Goal: Information Seeking & Learning: Learn about a topic

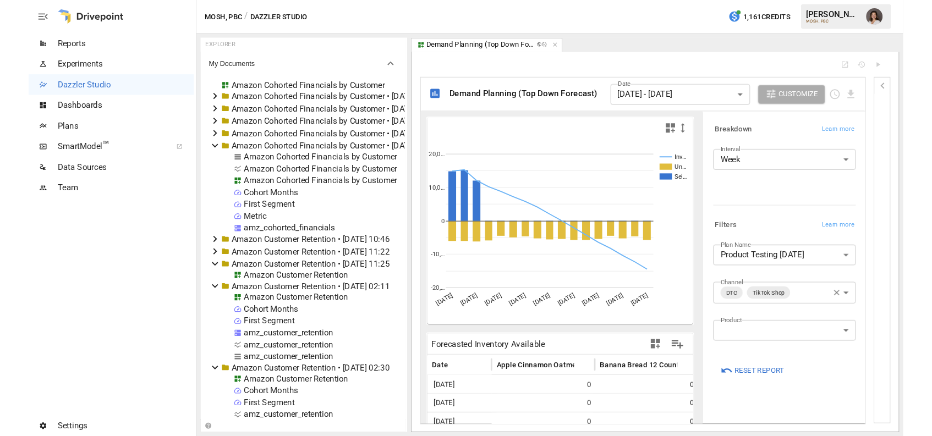
scroll to position [12173, 0]
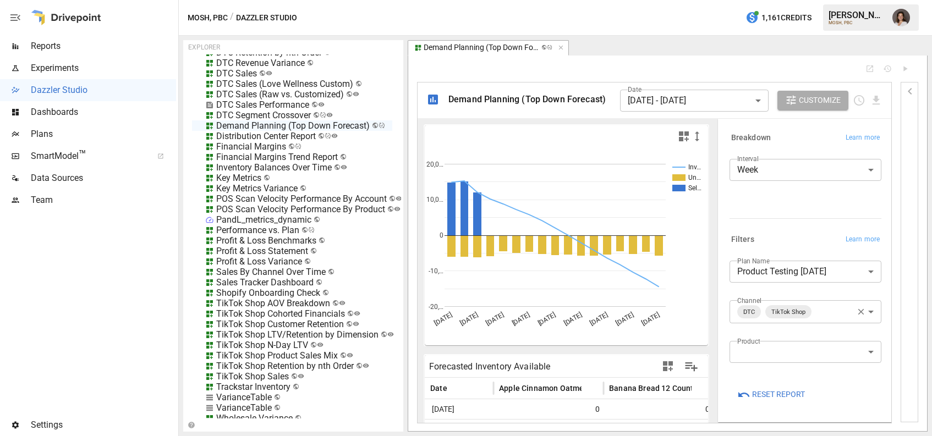
click at [78, 41] on span "Reports" at bounding box center [103, 46] width 145 height 13
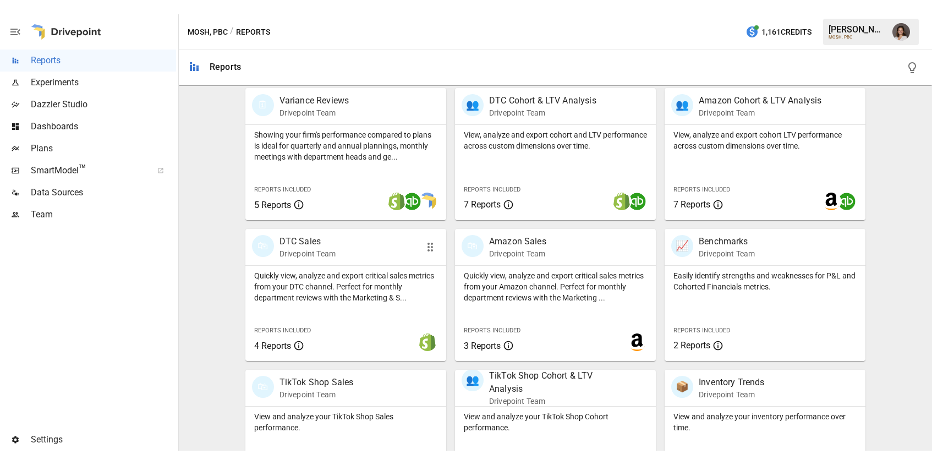
scroll to position [372, 0]
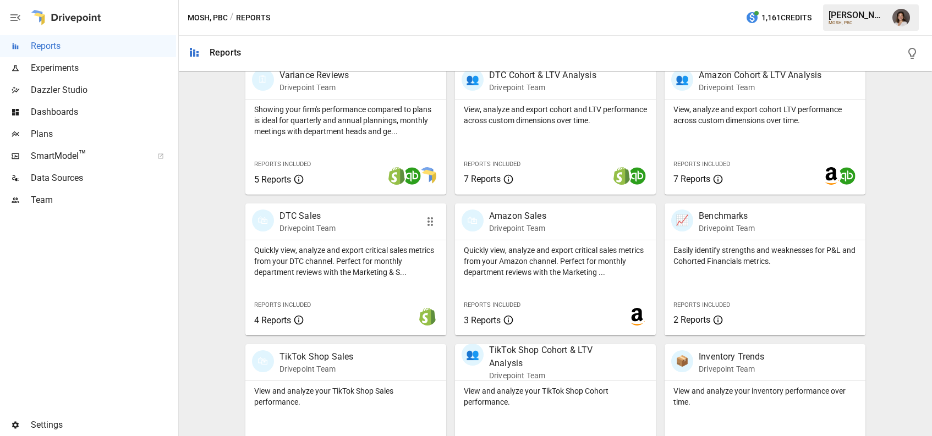
click at [389, 264] on p "Quickly view, analyze and export critical sales metrics from your DTC channel. …" at bounding box center [345, 261] width 183 height 33
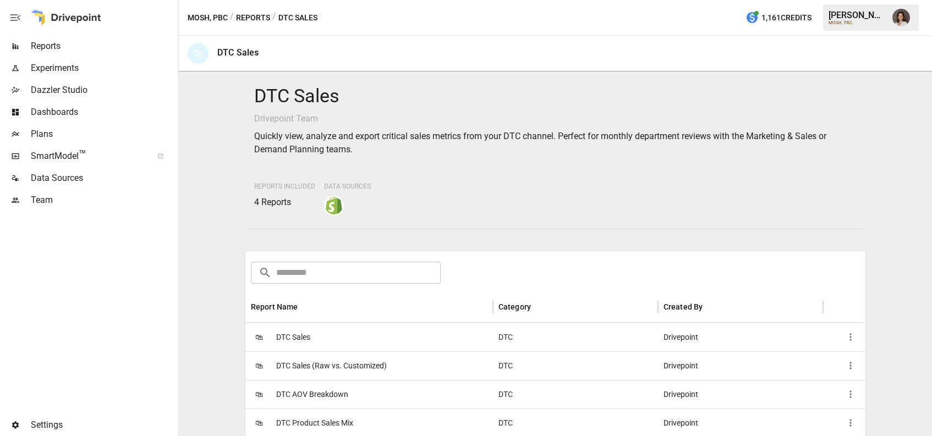
click at [324, 337] on div "🛍 DTC Sales" at bounding box center [369, 337] width 248 height 29
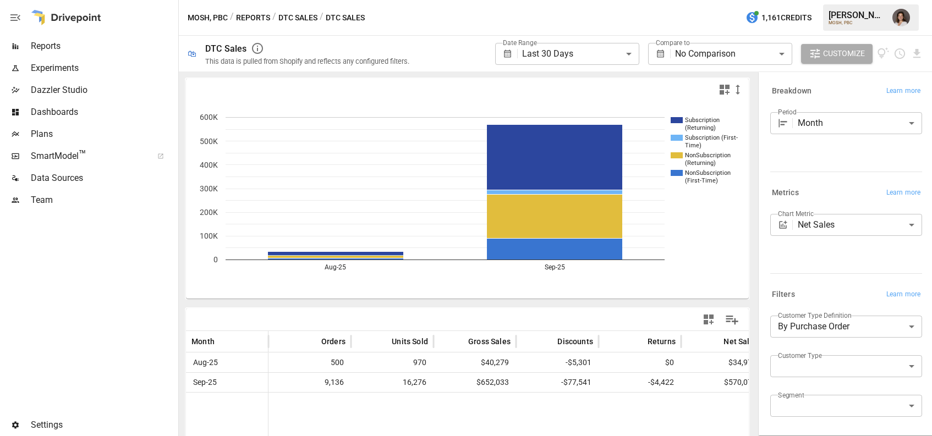
click at [671, 61] on div "**********" at bounding box center [720, 54] width 144 height 22
click at [713, 0] on body "**********" at bounding box center [466, 0] width 932 height 0
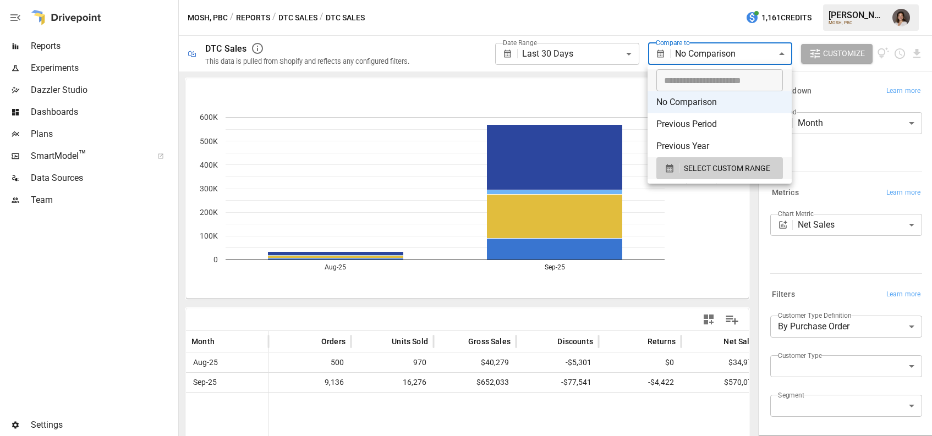
click at [636, 36] on div at bounding box center [466, 218] width 932 height 436
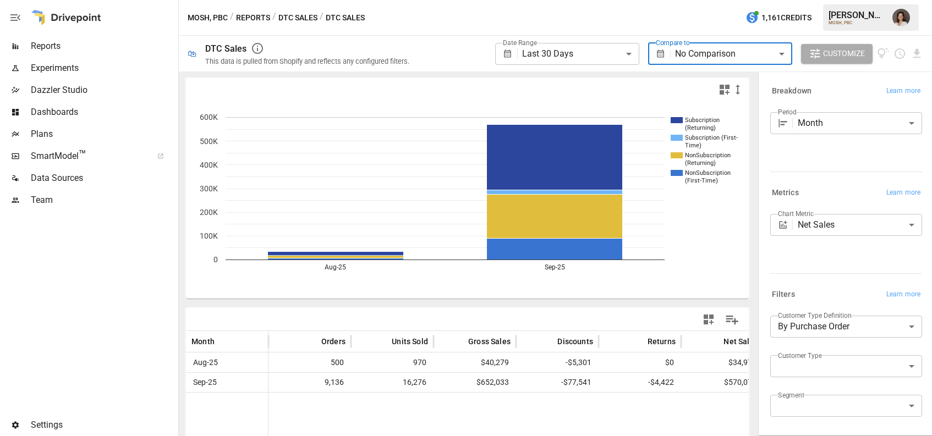
click at [683, 0] on body "**********" at bounding box center [466, 0] width 932 height 0
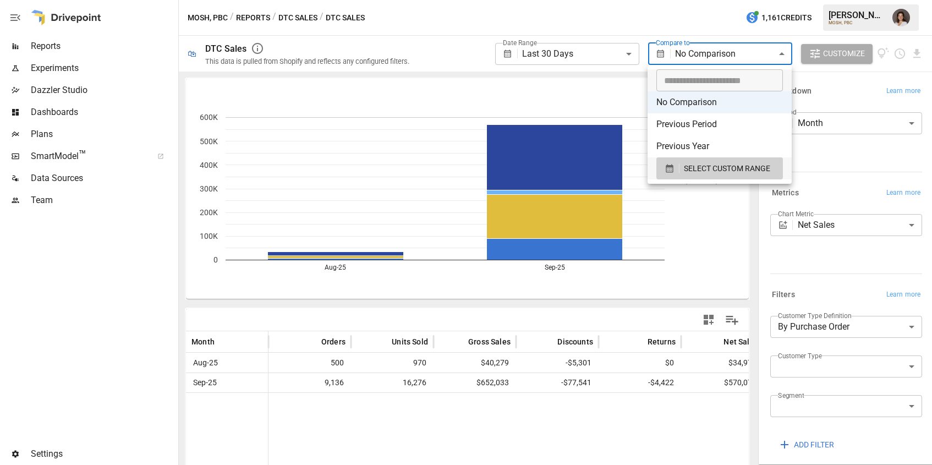
click at [373, 20] on div at bounding box center [466, 232] width 932 height 465
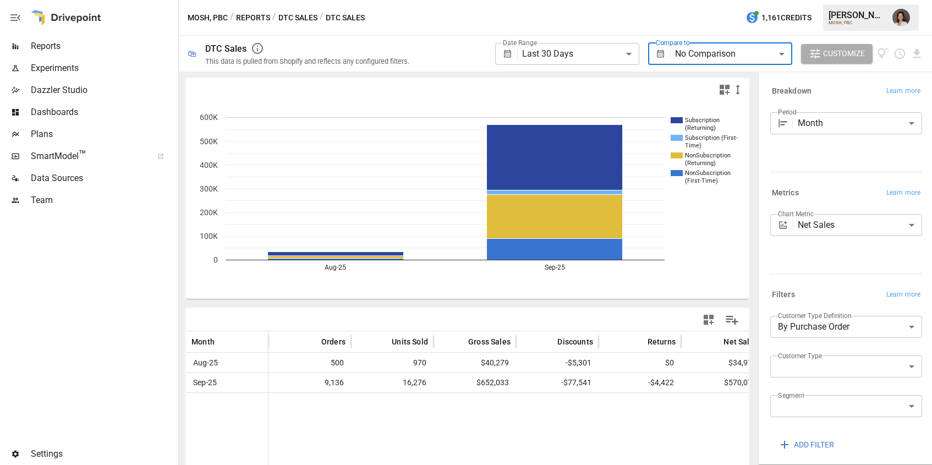
click at [86, 42] on span "Reports" at bounding box center [103, 46] width 145 height 13
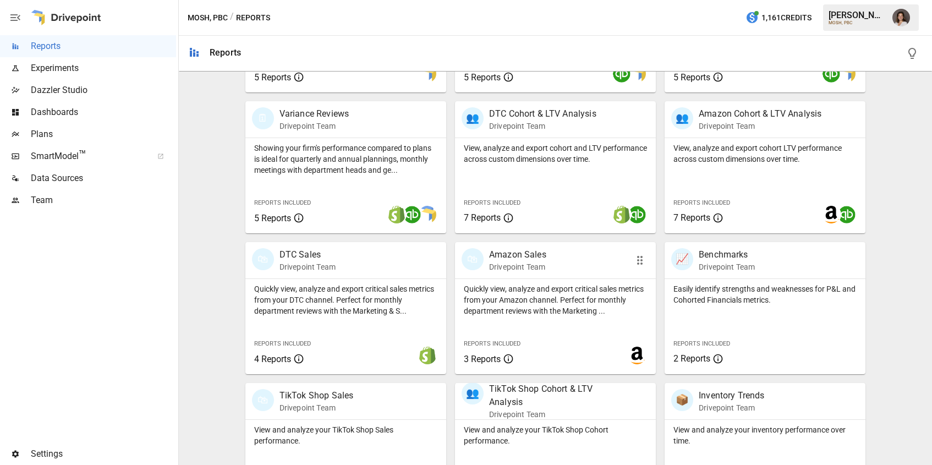
scroll to position [388, 0]
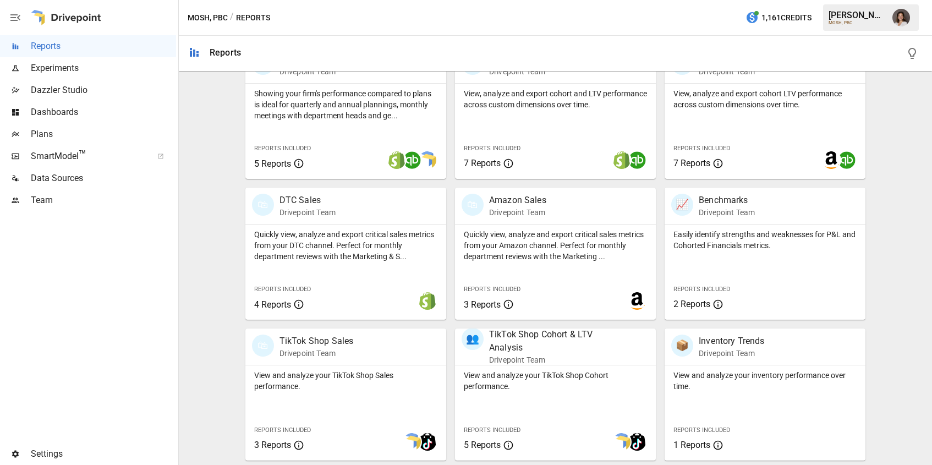
click at [95, 134] on span "Plans" at bounding box center [103, 134] width 145 height 13
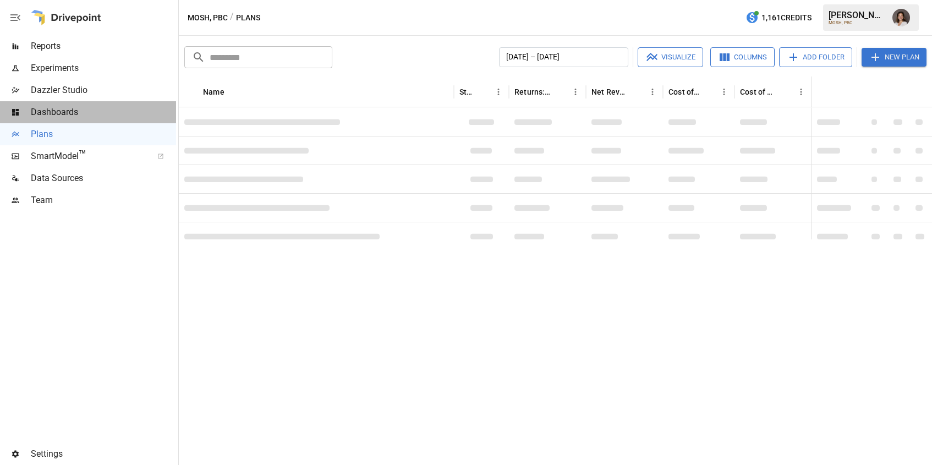
click at [100, 118] on span "Dashboards" at bounding box center [103, 112] width 145 height 13
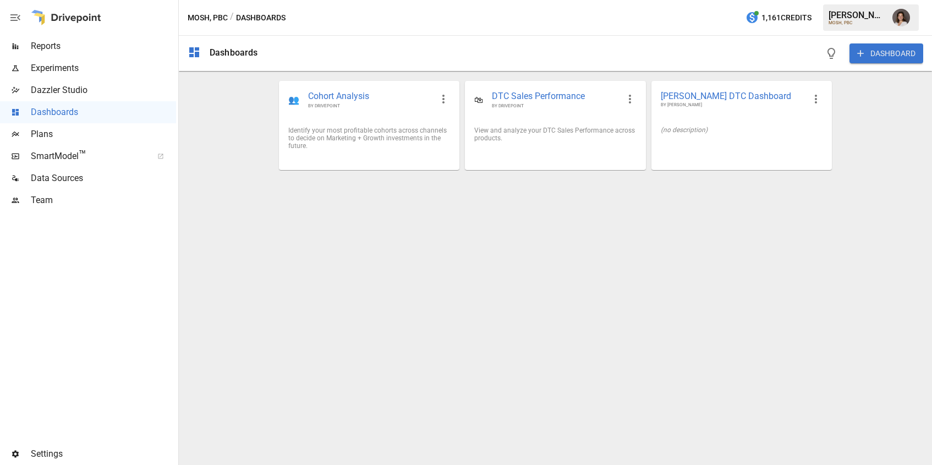
click at [106, 90] on span "Dazzler Studio" at bounding box center [103, 90] width 145 height 13
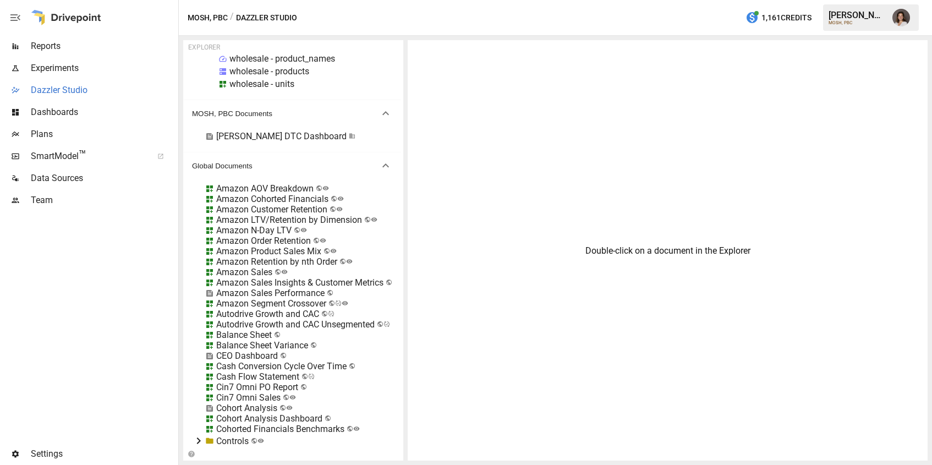
scroll to position [12192, 0]
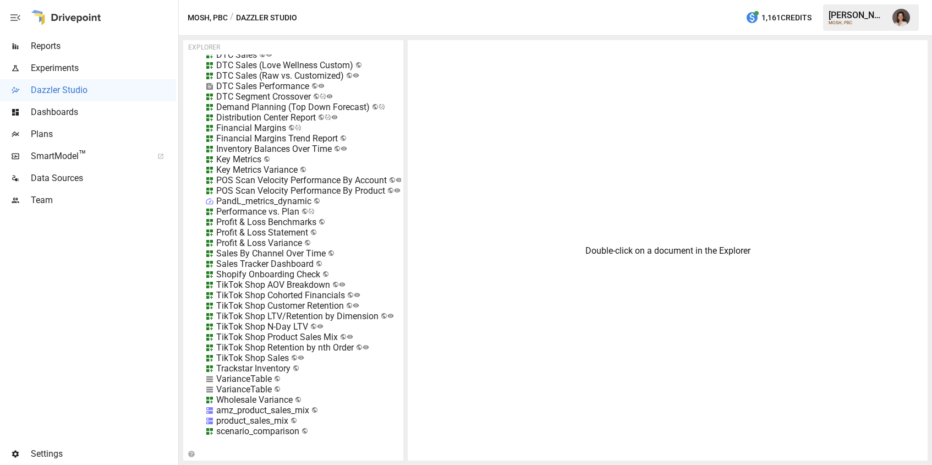
click at [323, 349] on div "TikTok Shop Retention by nth Order" at bounding box center [285, 347] width 138 height 10
click at [272, 373] on div "Trackstar Inventory" at bounding box center [253, 368] width 74 height 10
click at [304, 366] on div "Trackstar Inventory" at bounding box center [292, 368] width 200 height 10
